Goal: Task Accomplishment & Management: Manage account settings

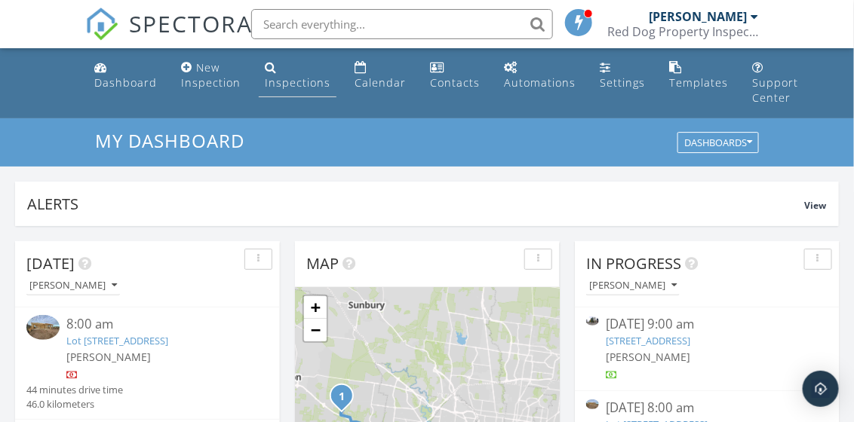
click at [291, 83] on div "Inspections" at bounding box center [298, 82] width 66 height 14
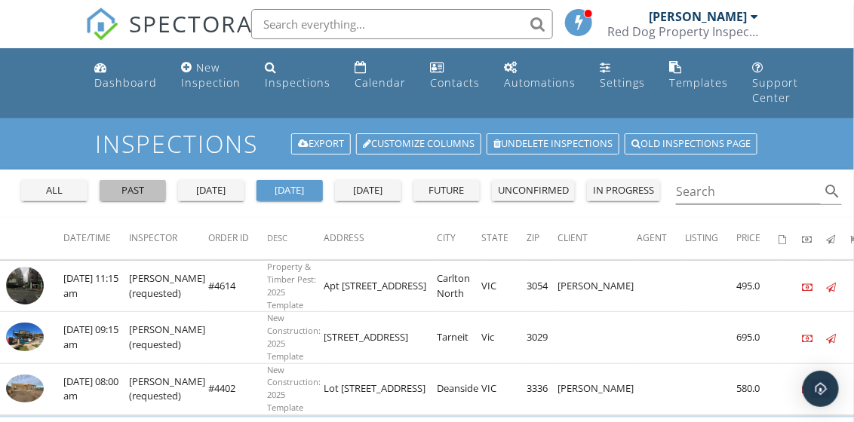
click at [126, 193] on div "past" at bounding box center [133, 190] width 54 height 15
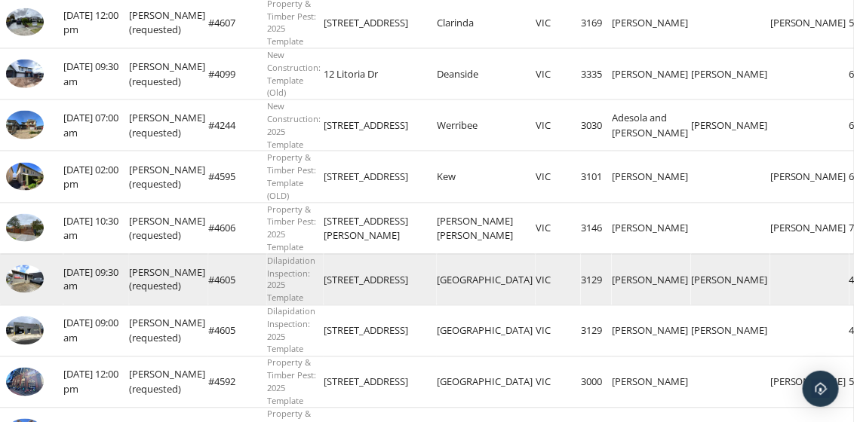
scroll to position [754, 0]
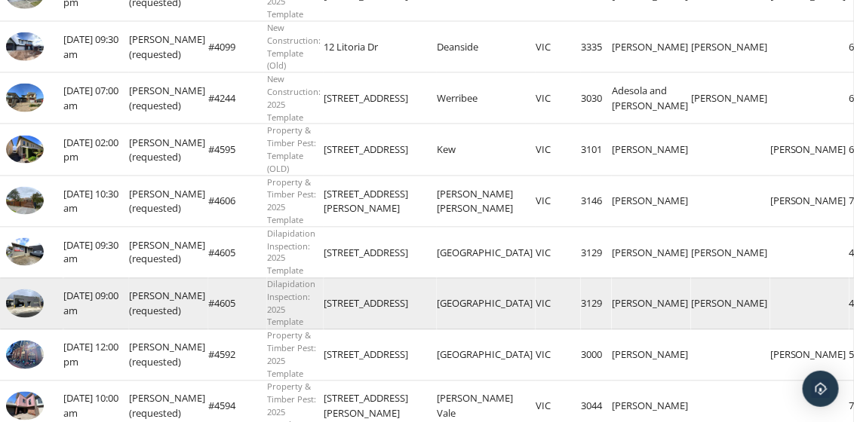
click at [29, 301] on img at bounding box center [25, 304] width 38 height 29
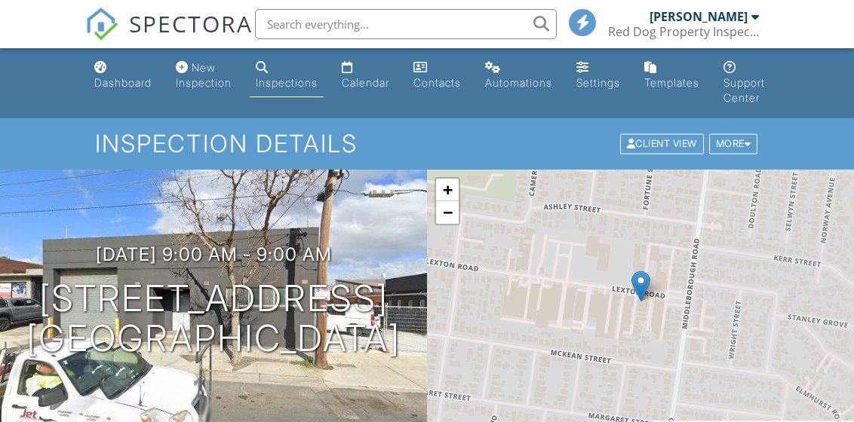
scroll to position [528, 0]
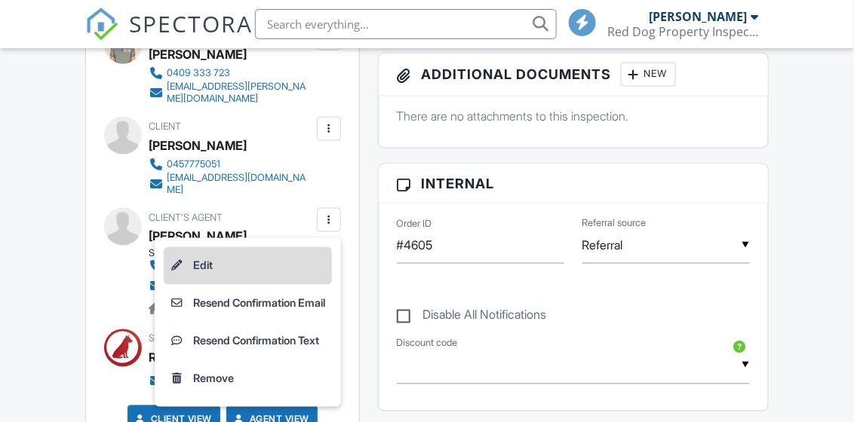
click at [196, 250] on li "Edit" at bounding box center [248, 266] width 168 height 38
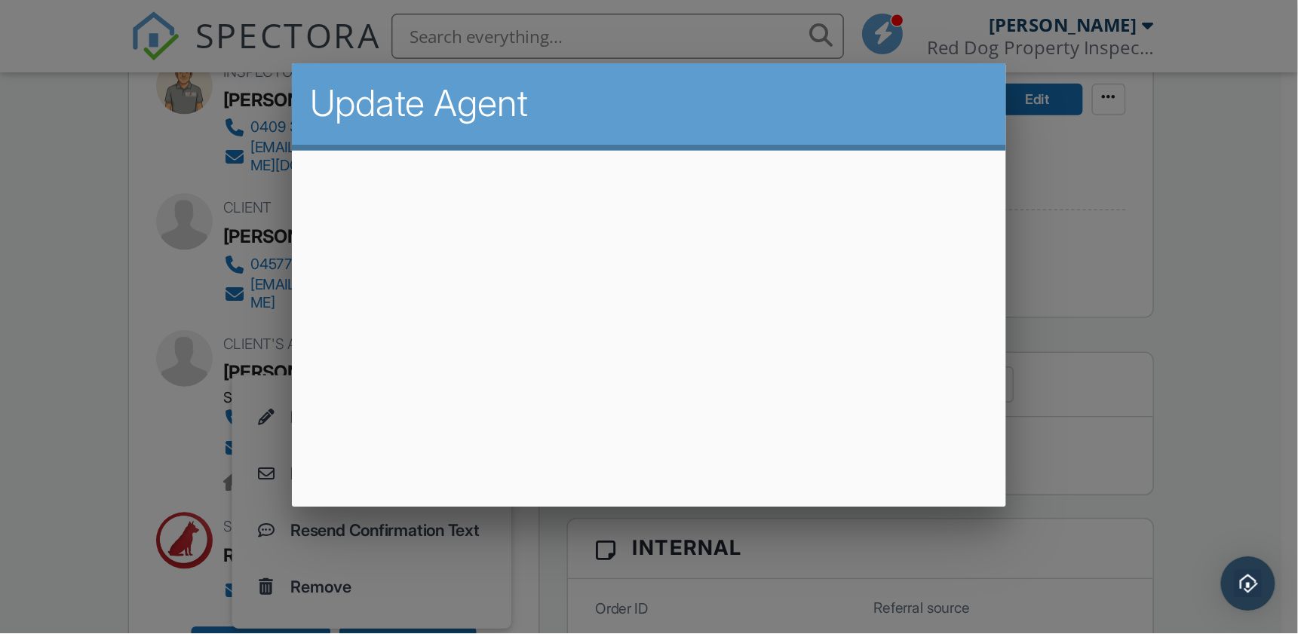
scroll to position [516, 0]
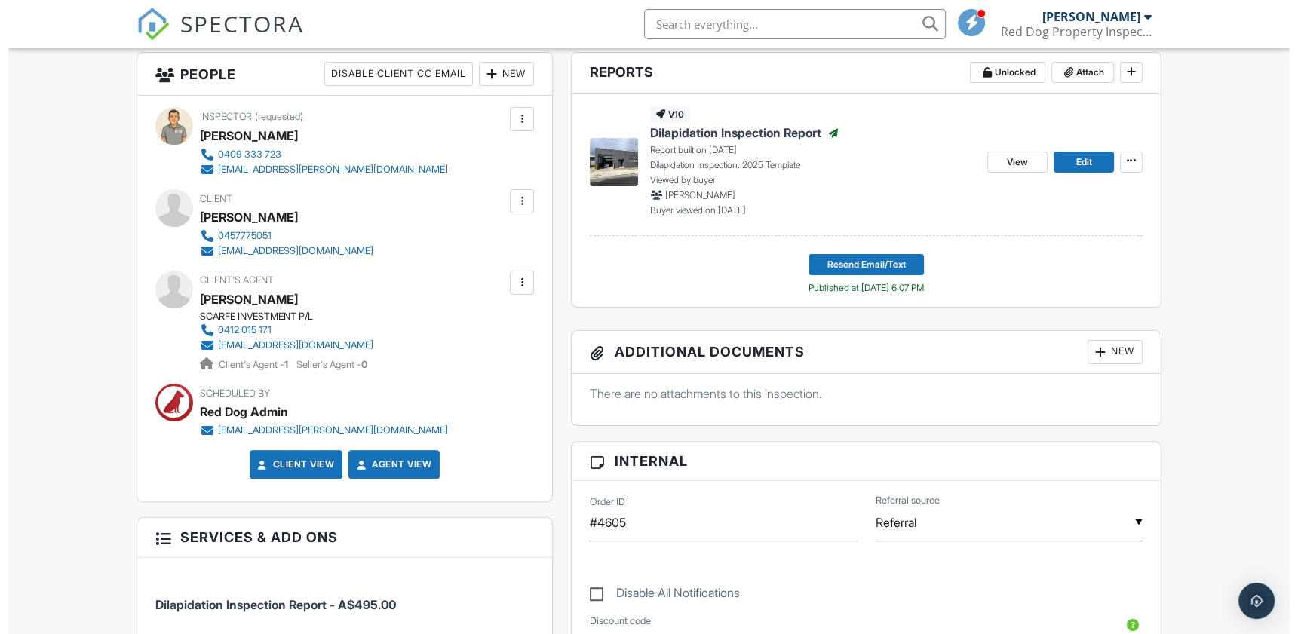
scroll to position [290, 0]
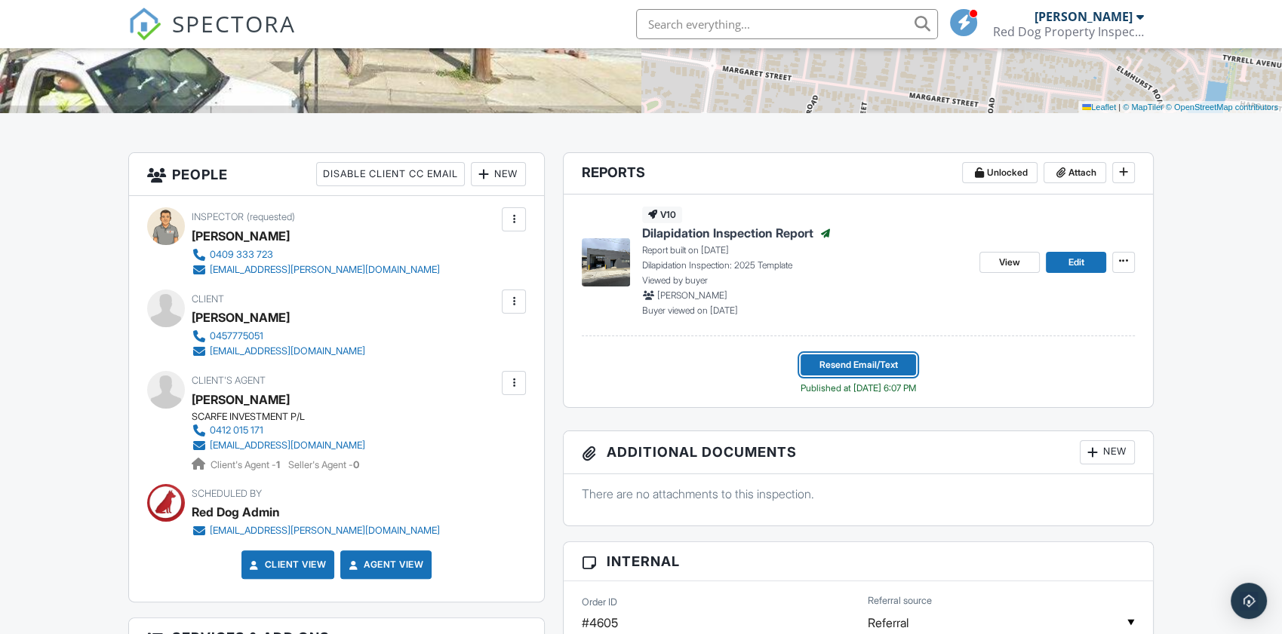
click at [846, 365] on span "Resend Email/Text" at bounding box center [858, 365] width 78 height 15
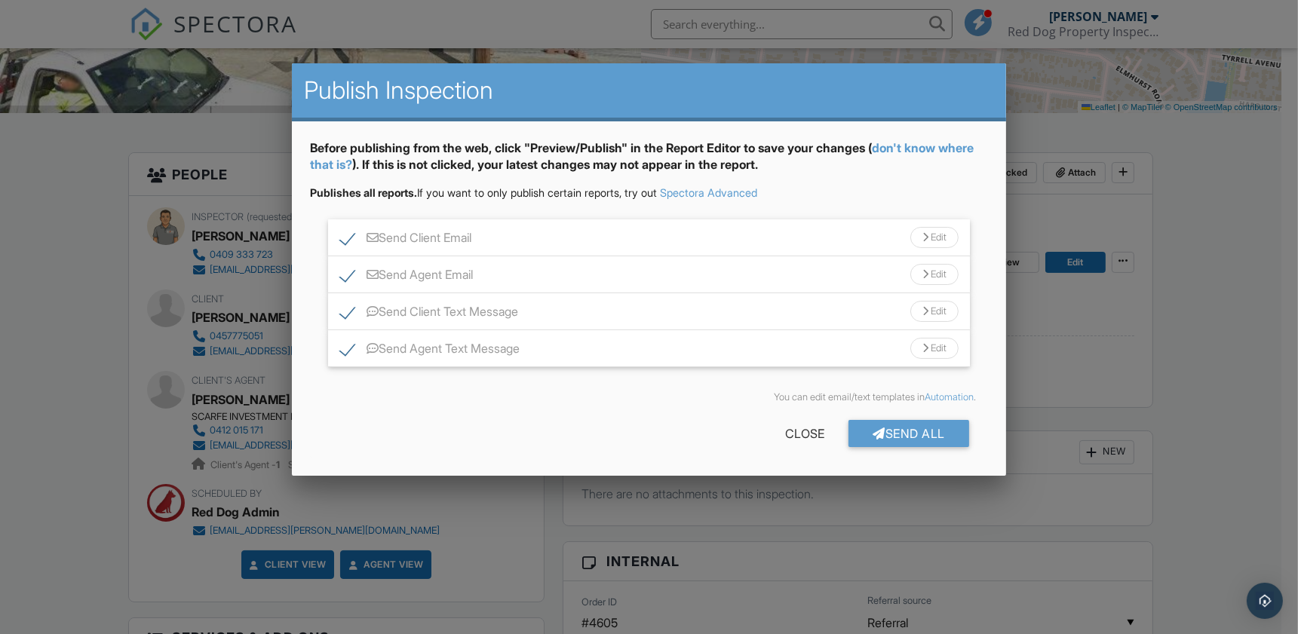
drag, startPoint x: 346, startPoint y: 315, endPoint x: 360, endPoint y: 336, distance: 25.1
click at [348, 315] on label "Send Client Text Message" at bounding box center [429, 314] width 178 height 19
checkbox input "false"
click at [340, 351] on label "Send Agent Text Message" at bounding box center [430, 351] width 180 height 19
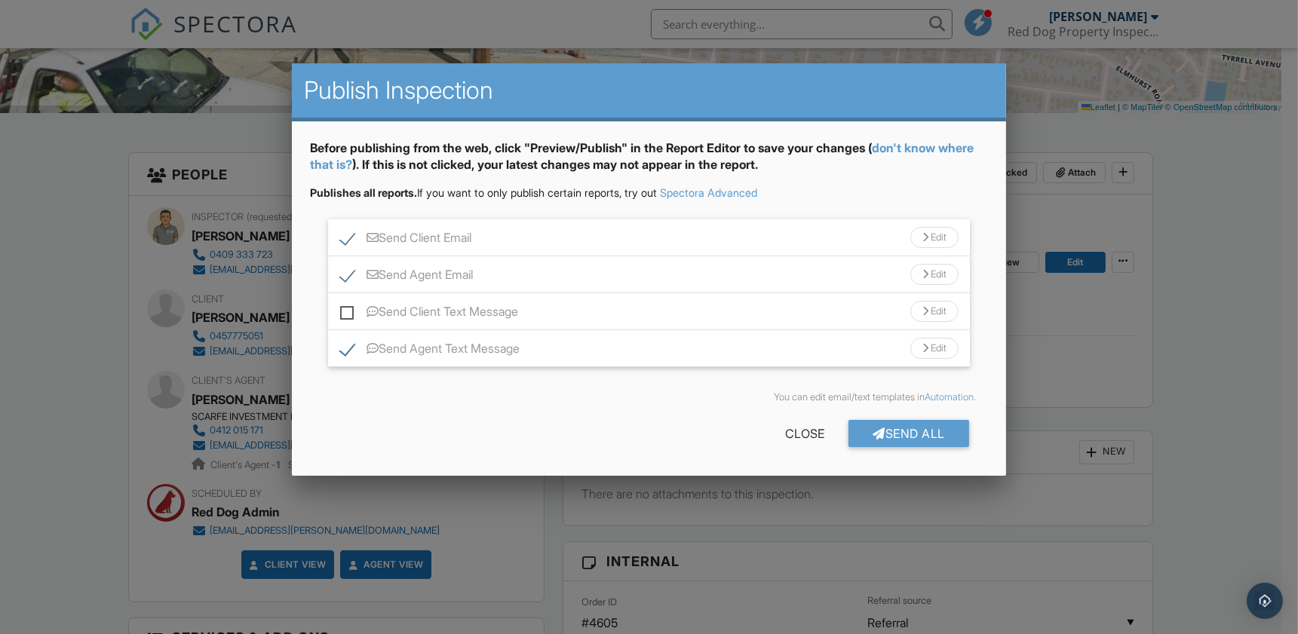
checkbox input "false"
click at [910, 427] on div "Send All" at bounding box center [909, 433] width 121 height 27
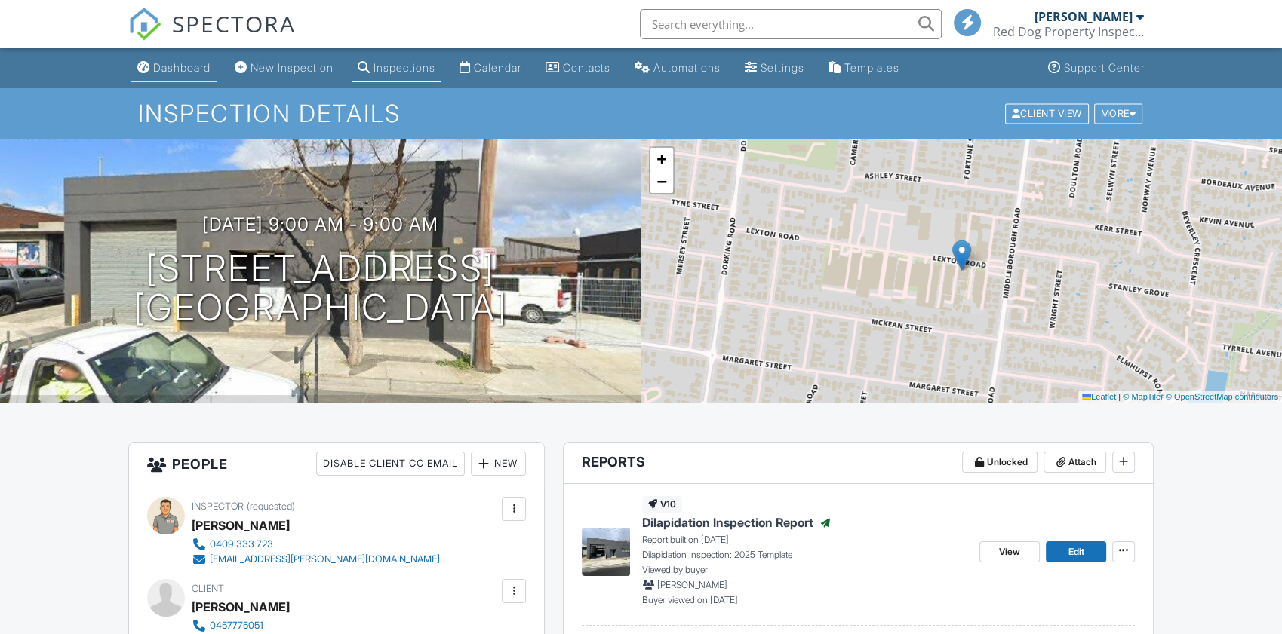
click at [202, 69] on div "Dashboard" at bounding box center [181, 67] width 57 height 13
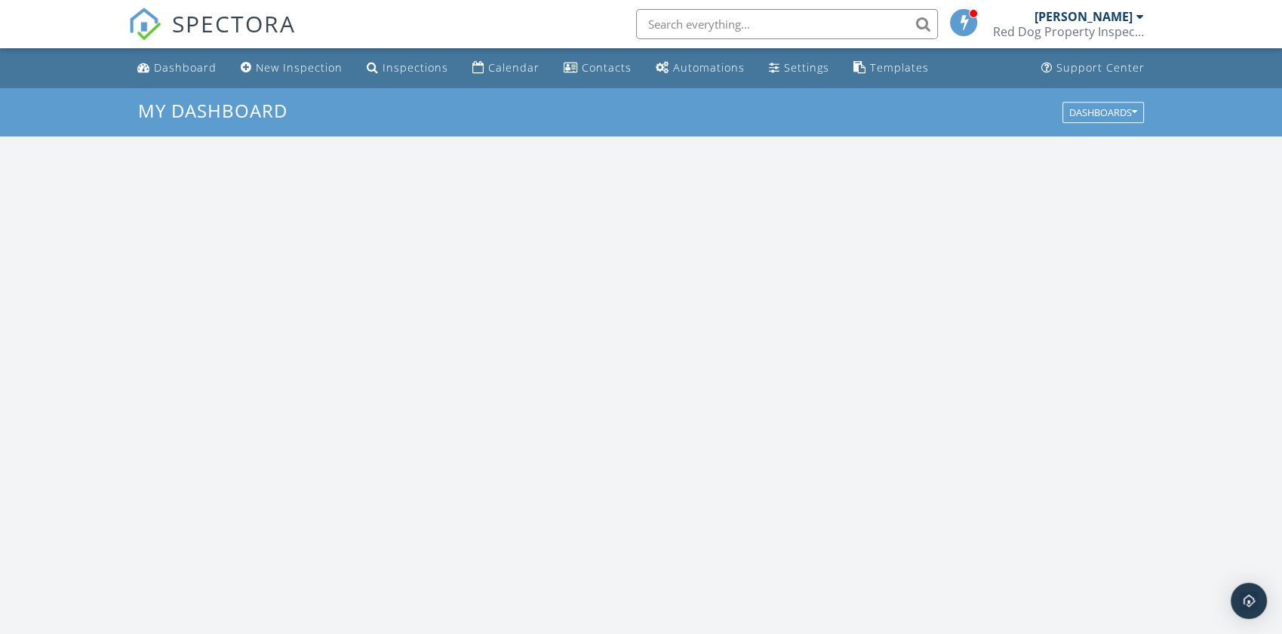
scroll to position [1406, 1315]
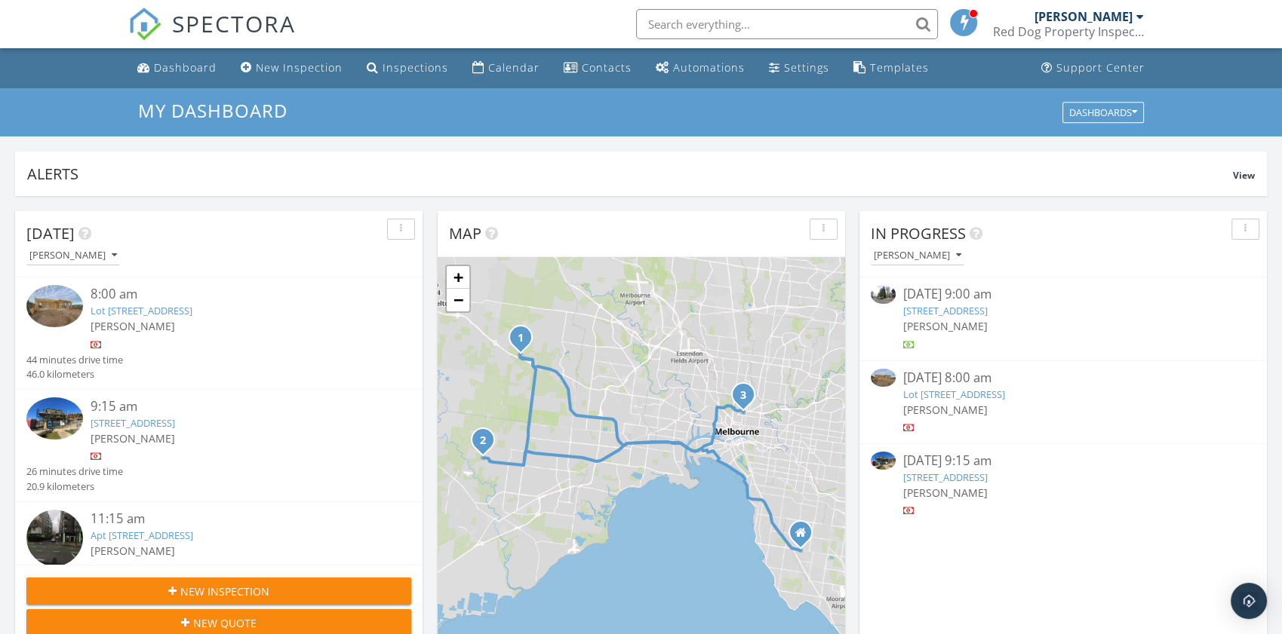
click at [965, 320] on span "[PERSON_NAME]" at bounding box center [945, 326] width 84 height 14
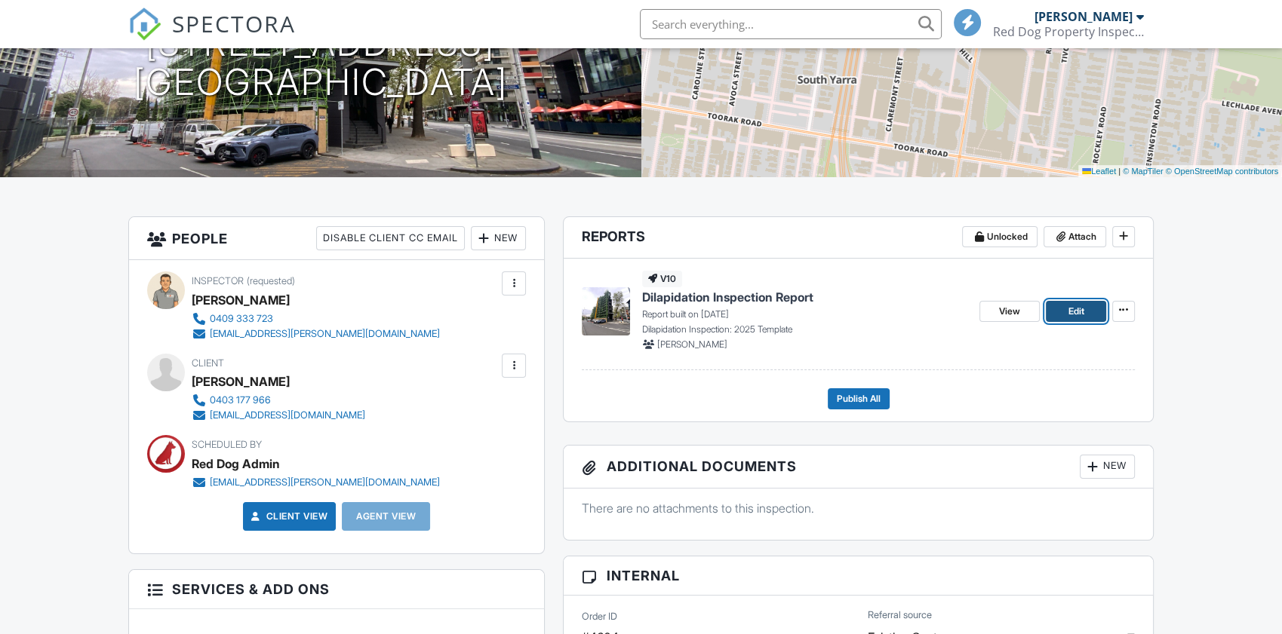
click at [1073, 308] on span "Edit" at bounding box center [1076, 311] width 16 height 15
